Goal: Information Seeking & Learning: Learn about a topic

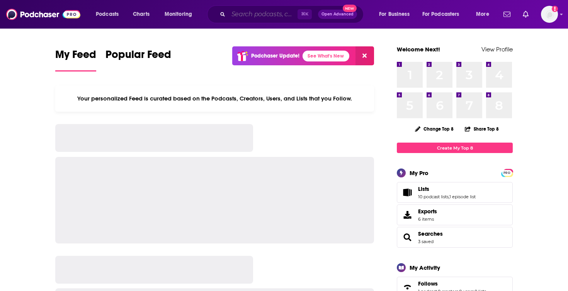
click at [241, 16] on input "Search podcasts, credits, & more..." at bounding box center [262, 14] width 69 height 12
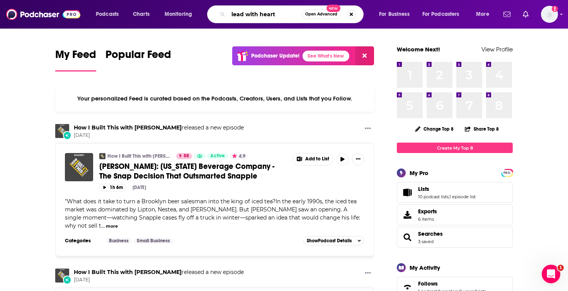
type input "lead with heart"
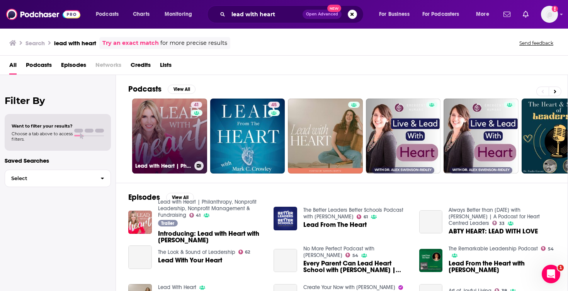
click at [187, 136] on link "41 Lead with Heart | Philanthropy, Nonprofit Leadership, Nonprofit Management &…" at bounding box center [169, 135] width 75 height 75
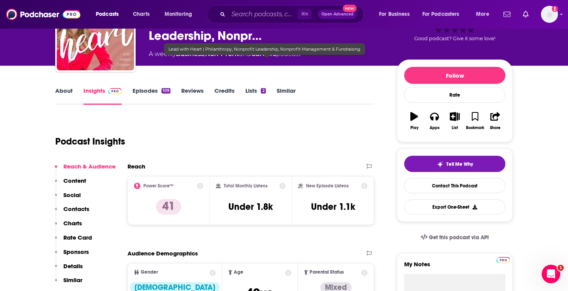
scroll to position [70, 0]
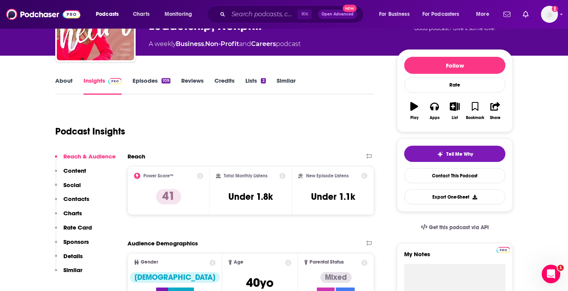
click at [151, 78] on link "Episodes 109" at bounding box center [151, 86] width 38 height 18
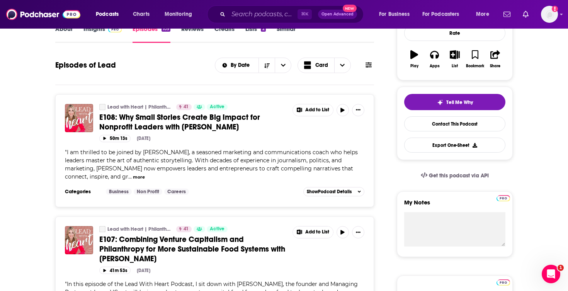
scroll to position [124, 0]
